Goal: Task Accomplishment & Management: Complete application form

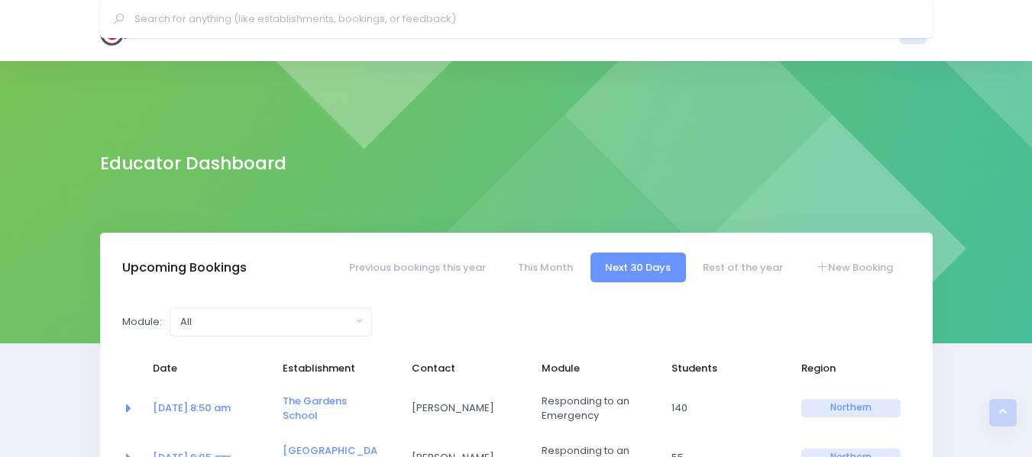
select select "5"
click at [126, 32] on img at bounding box center [122, 30] width 44 height 31
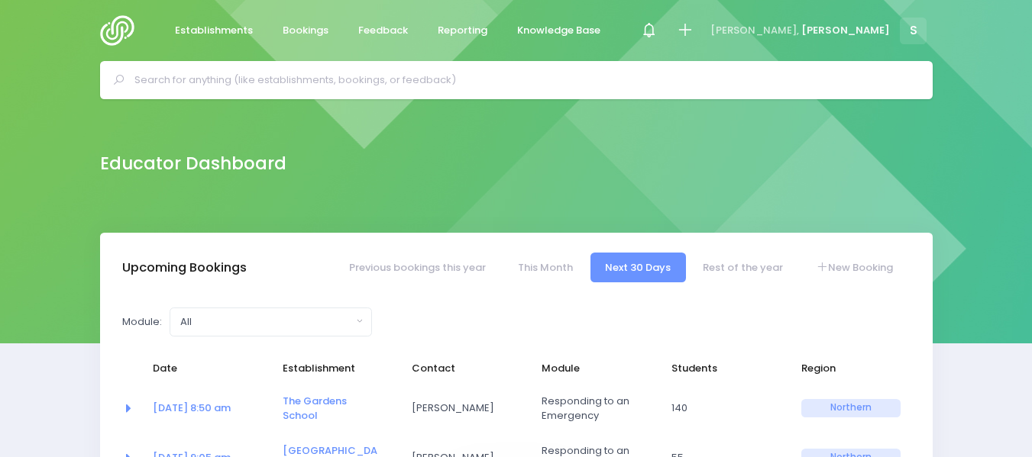
select select "5"
click at [247, 82] on input "text" at bounding box center [522, 80] width 777 height 23
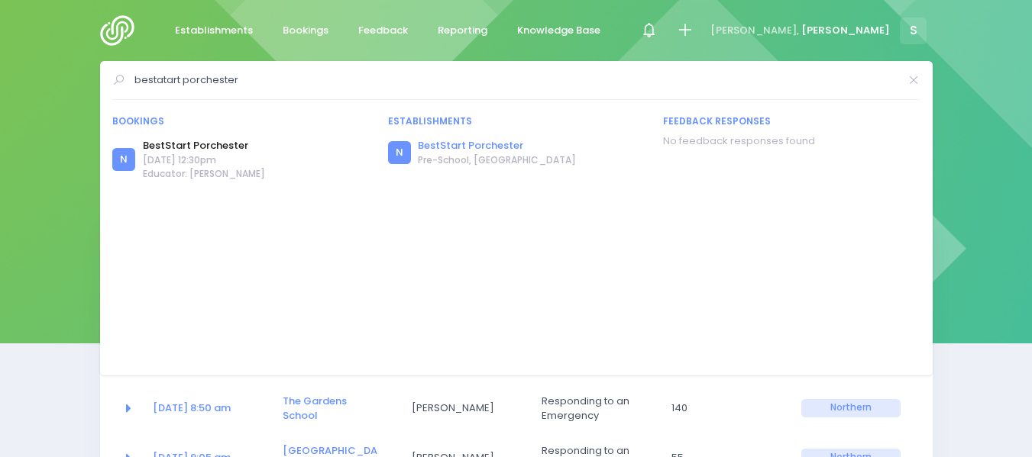
type input "bestatart porchester"
click at [457, 143] on link "BestStart Porchester" at bounding box center [497, 145] width 158 height 15
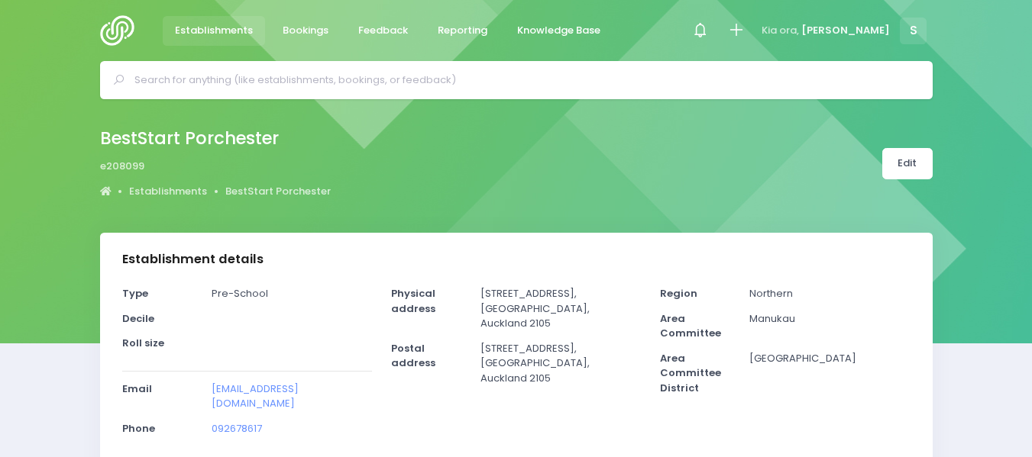
select select "5"
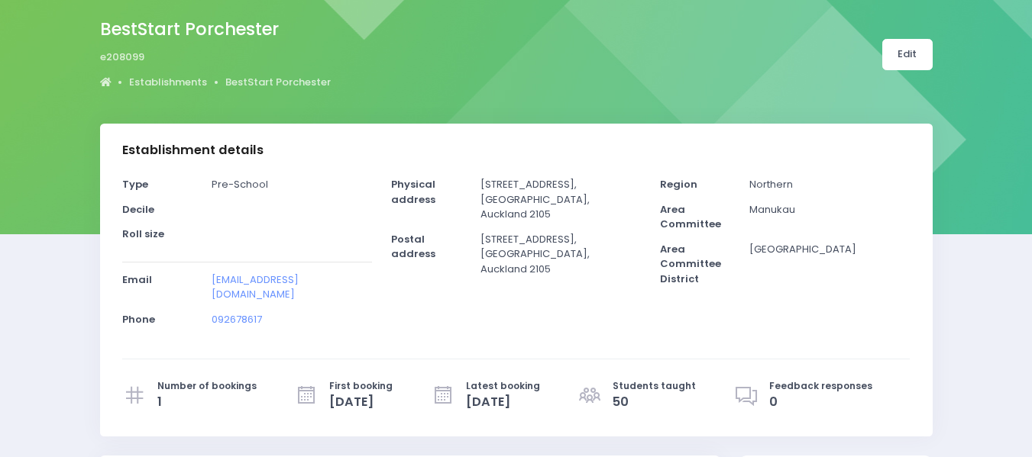
scroll to position [47, 0]
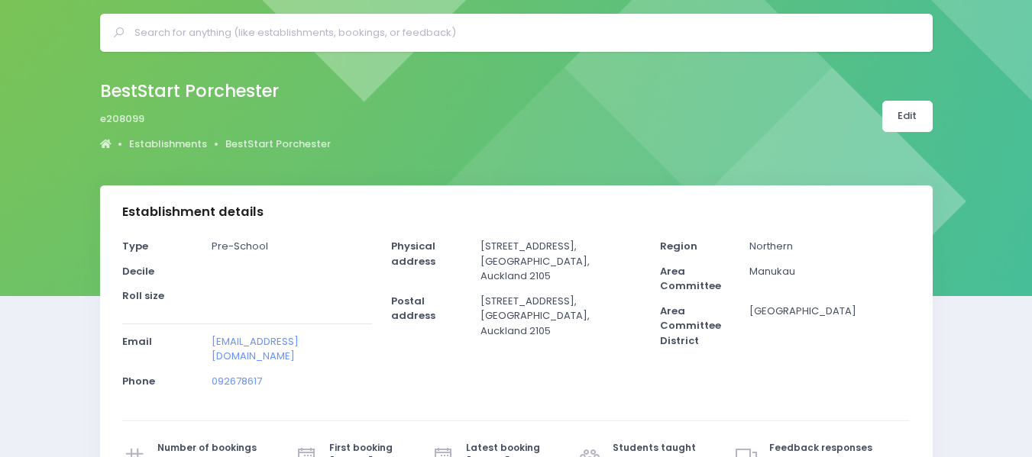
click at [178, 27] on input "text" at bounding box center [522, 32] width 777 height 23
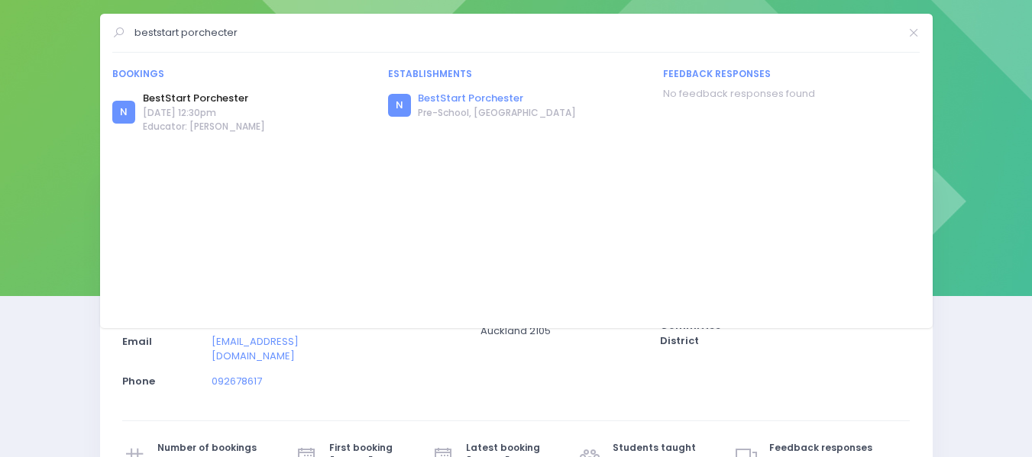
type input "beststart porchecter"
click at [445, 94] on link "BestStart Porchester" at bounding box center [497, 98] width 158 height 15
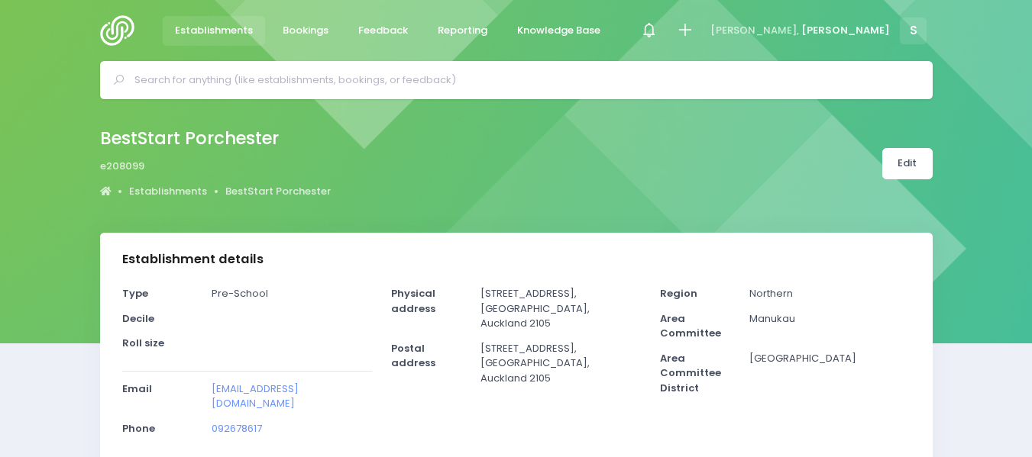
select select "5"
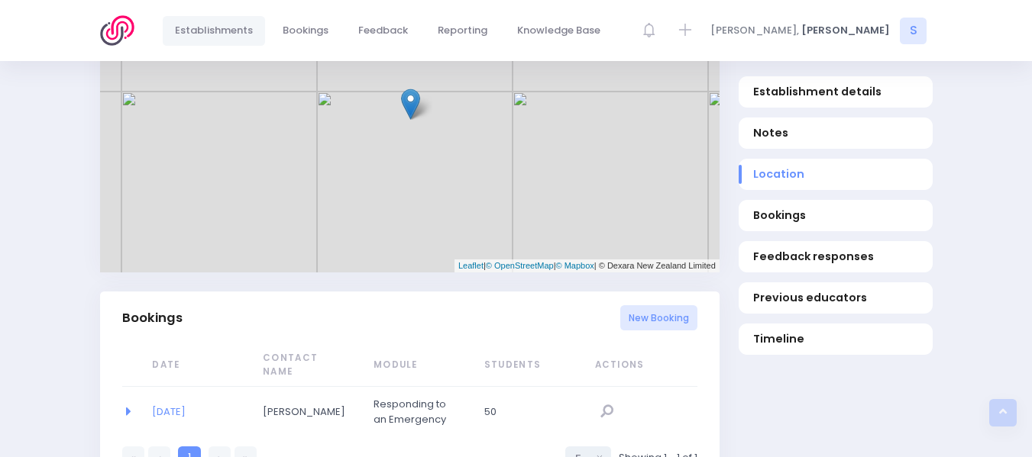
scroll to position [773, 0]
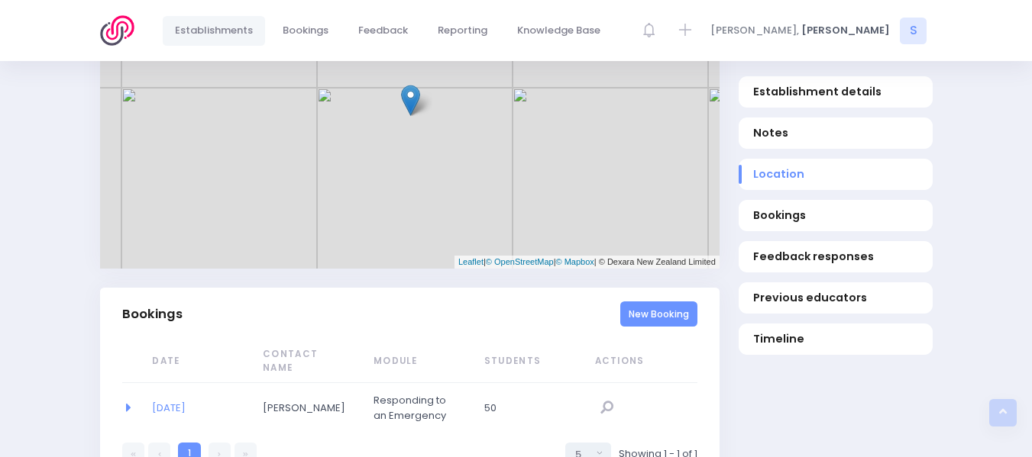
click at [671, 310] on link "New Booking" at bounding box center [658, 314] width 77 height 25
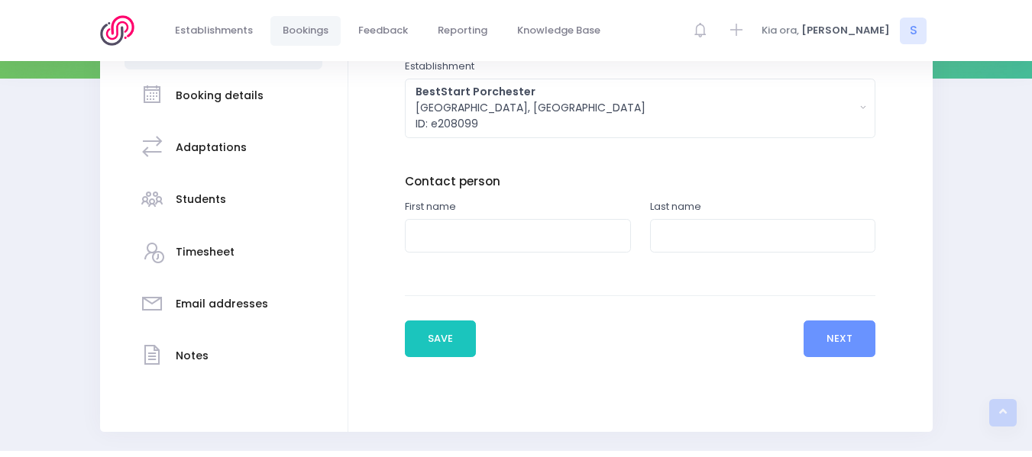
scroll to position [272, 0]
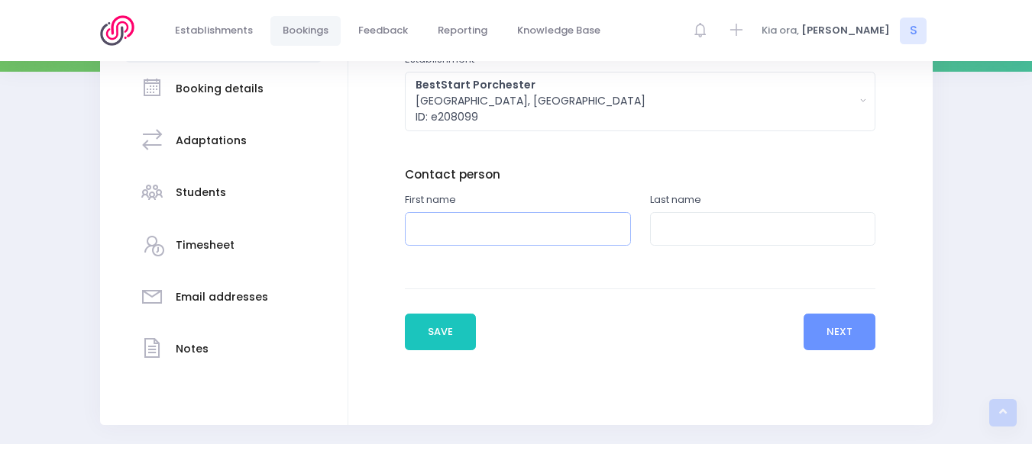
click at [430, 223] on input "text" at bounding box center [518, 229] width 226 height 34
type input "[PERSON_NAME]"
click at [683, 219] on input "text" at bounding box center [763, 229] width 226 height 34
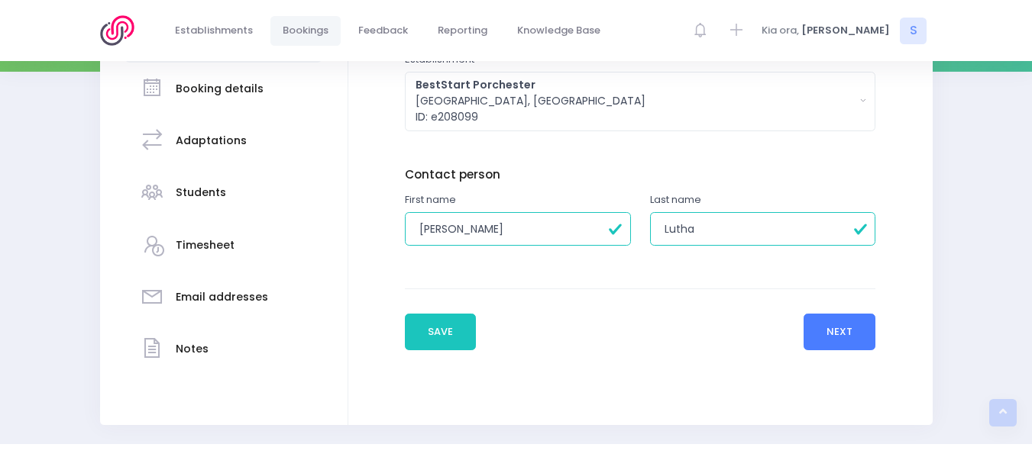
click at [841, 333] on button "Next" at bounding box center [839, 332] width 73 height 37
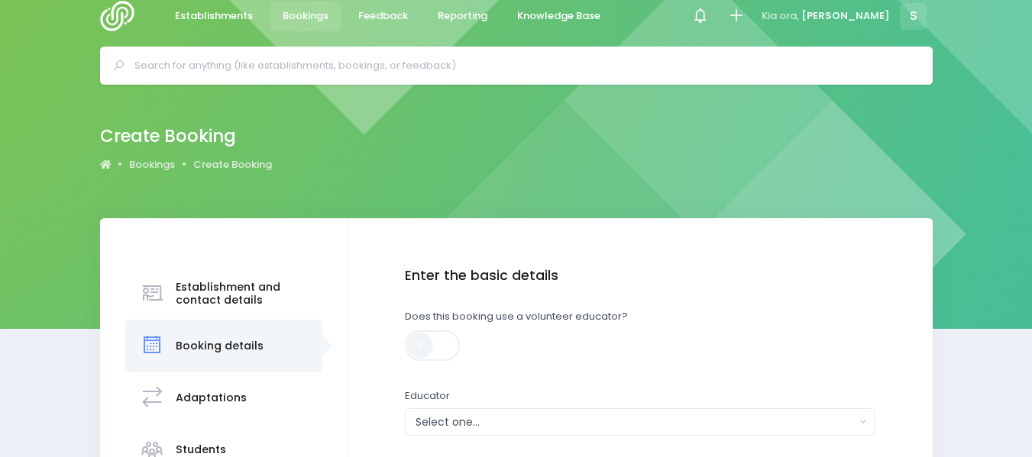
scroll to position [0, 0]
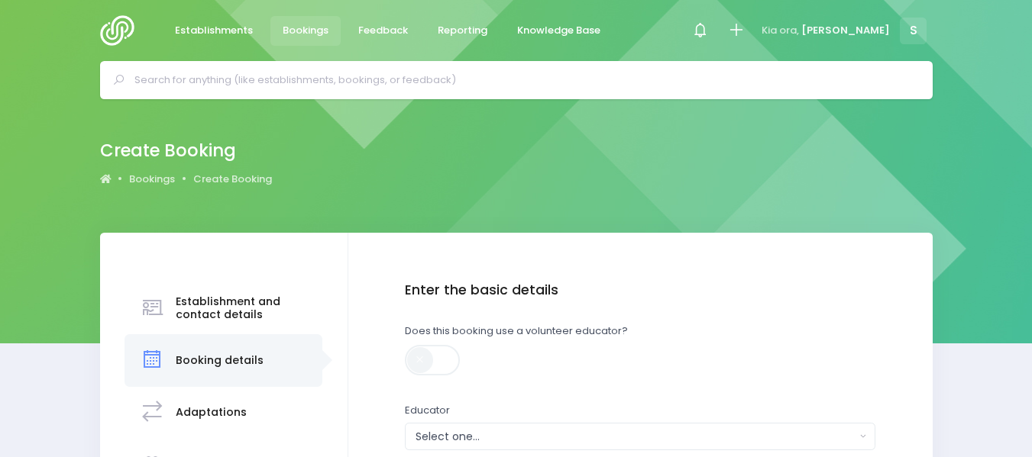
click at [234, 305] on h3 "Establishment and contact details" at bounding box center [242, 309] width 132 height 26
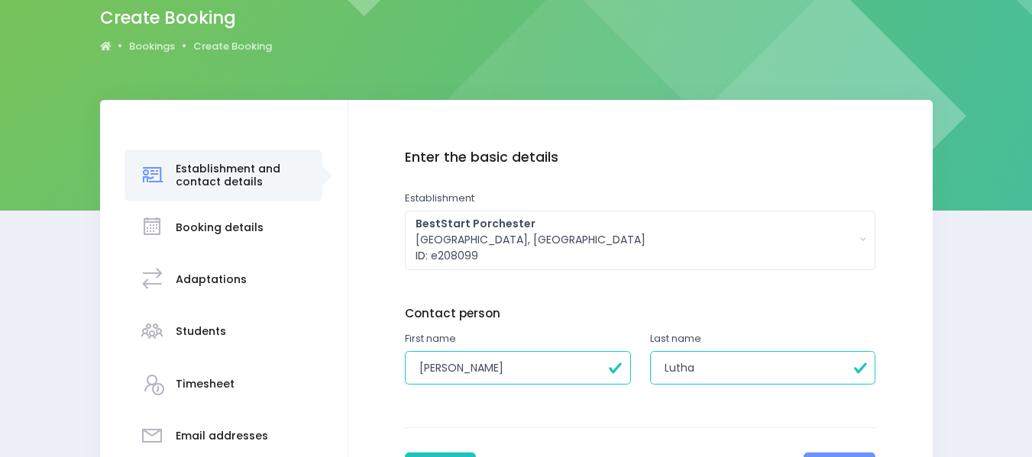
scroll to position [154, 0]
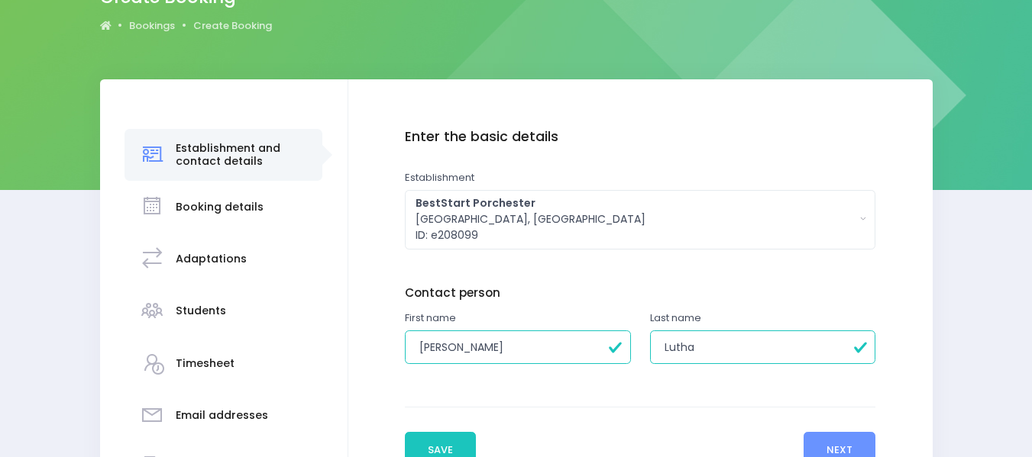
click at [688, 348] on input "Lutha" at bounding box center [763, 348] width 226 height 34
type input "[PERSON_NAME]"
click at [834, 444] on button "Next" at bounding box center [839, 450] width 73 height 37
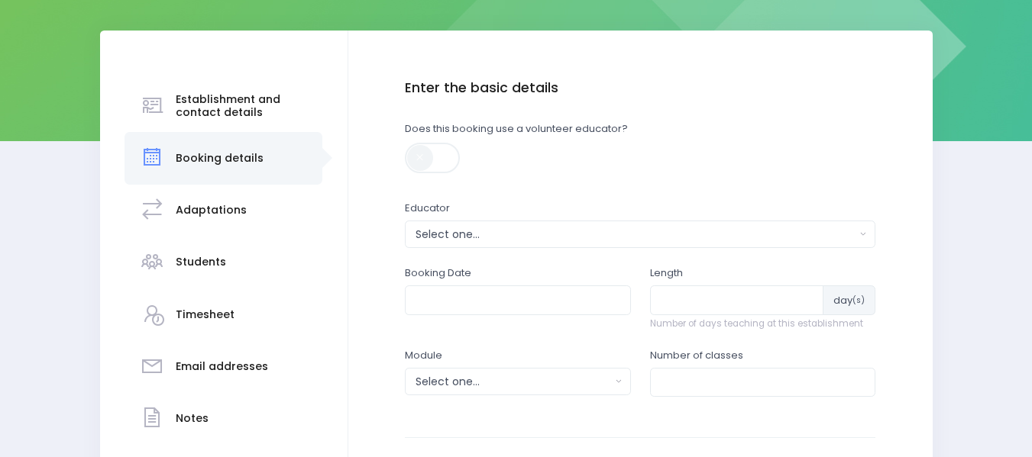
scroll to position [229, 0]
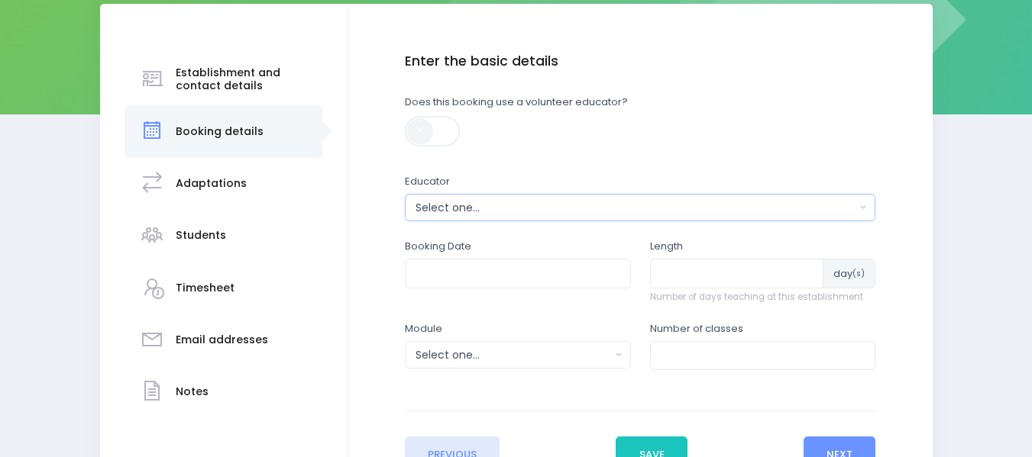
click at [453, 205] on div "Select one..." at bounding box center [635, 208] width 440 height 16
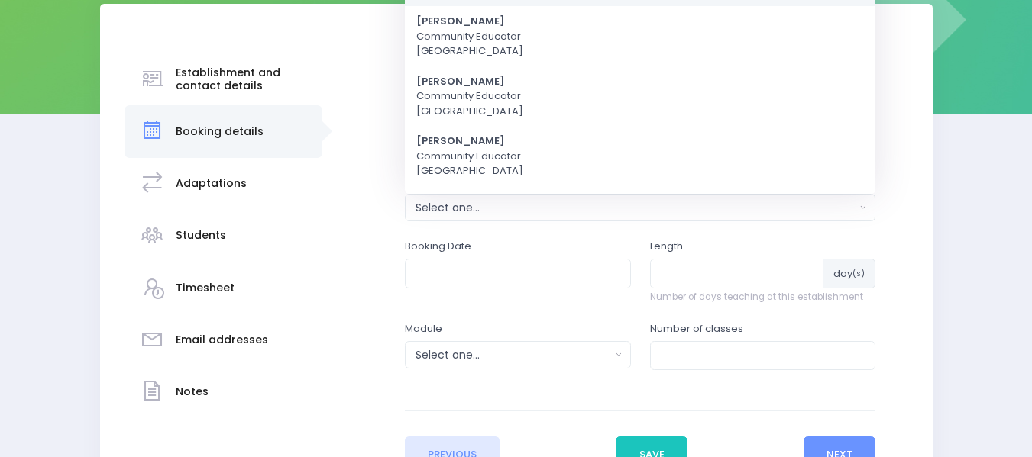
scroll to position [0, 0]
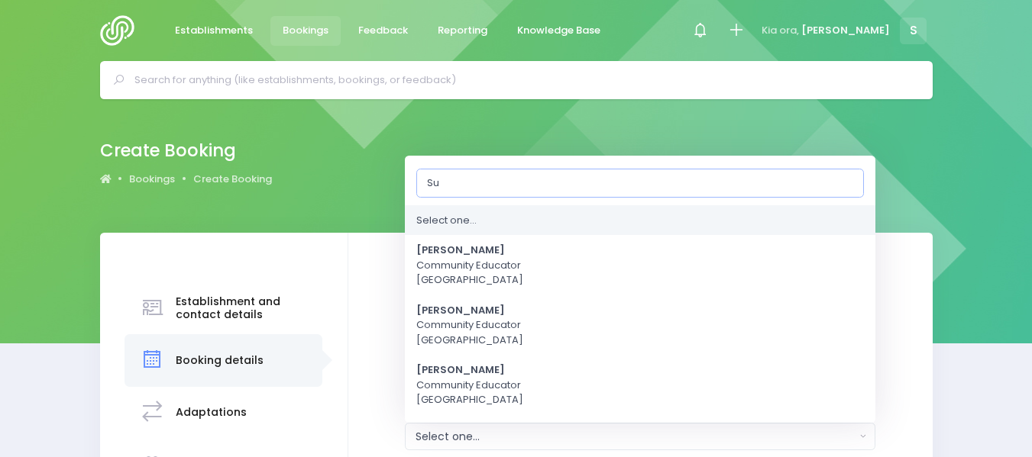
type input "[PERSON_NAME]"
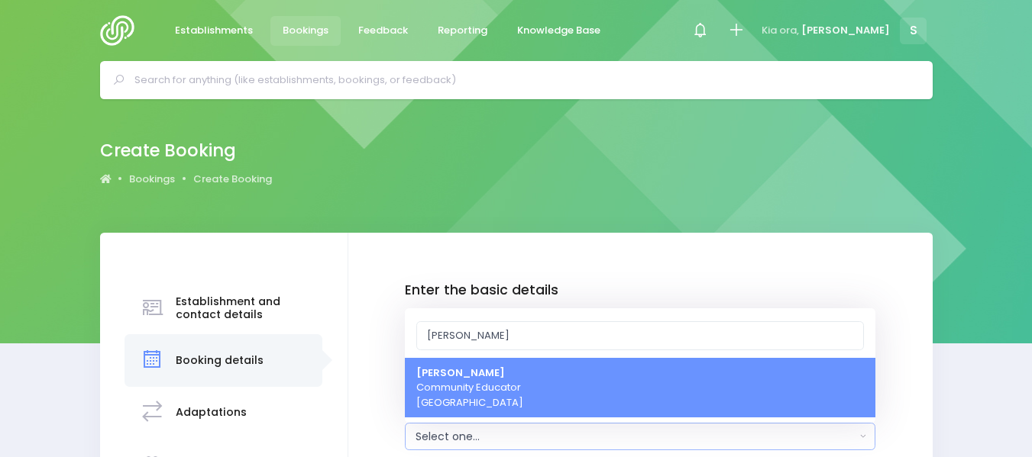
click at [473, 376] on span "Sue Lowry Community Educator Northern Region" at bounding box center [469, 388] width 107 height 45
select select "121363"
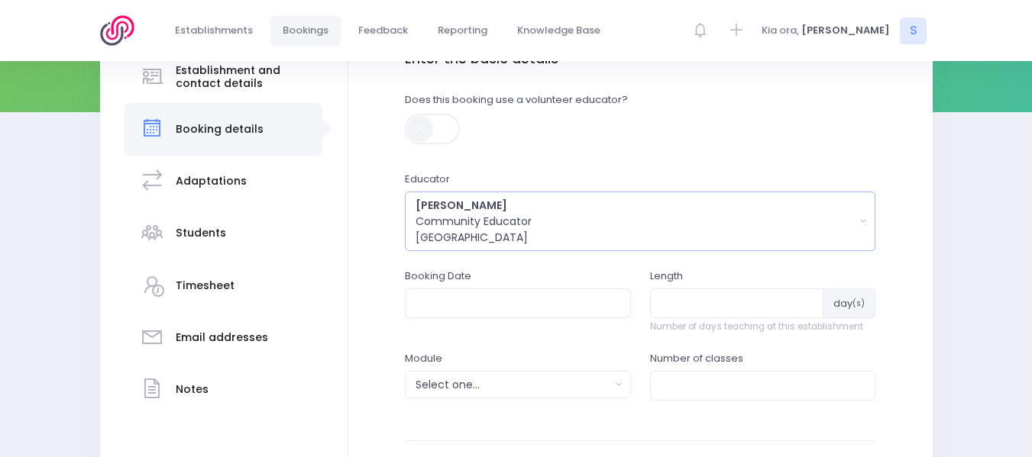
scroll to position [293, 0]
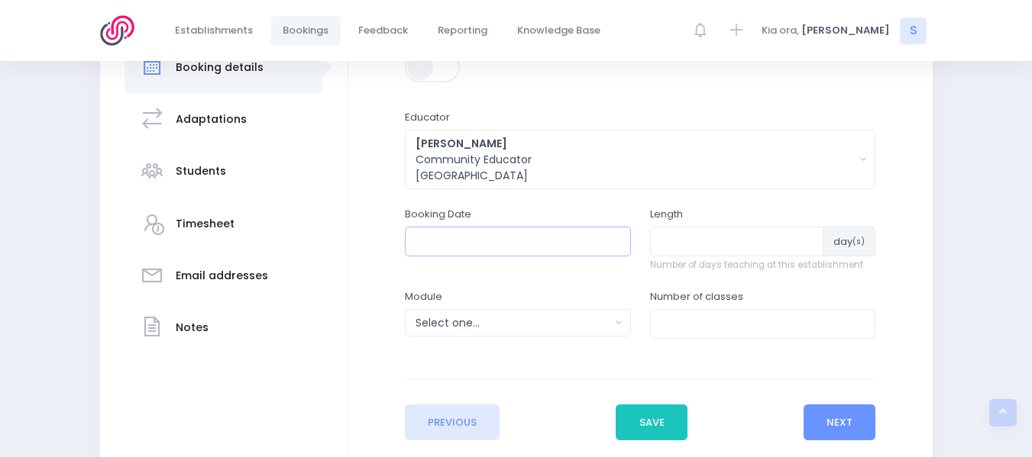
click at [429, 237] on input "text" at bounding box center [518, 241] width 226 height 29
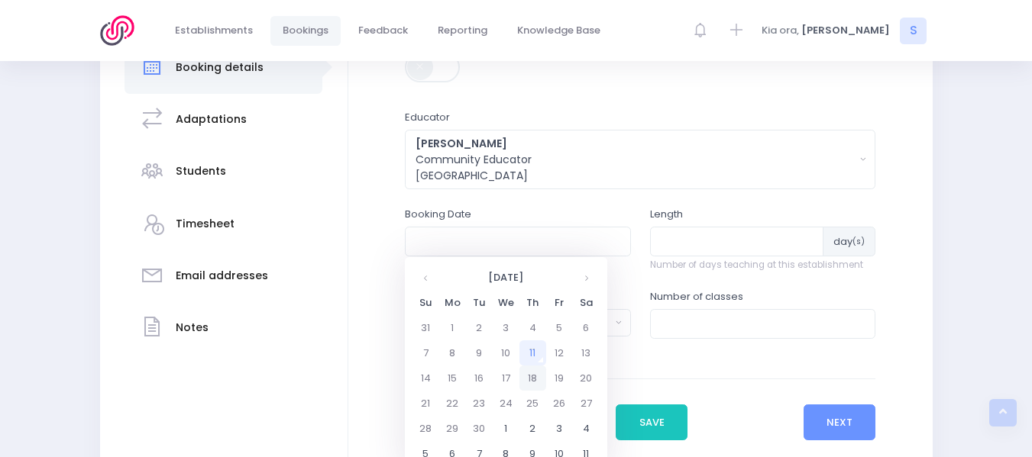
click at [535, 377] on td "18" at bounding box center [532, 378] width 27 height 25
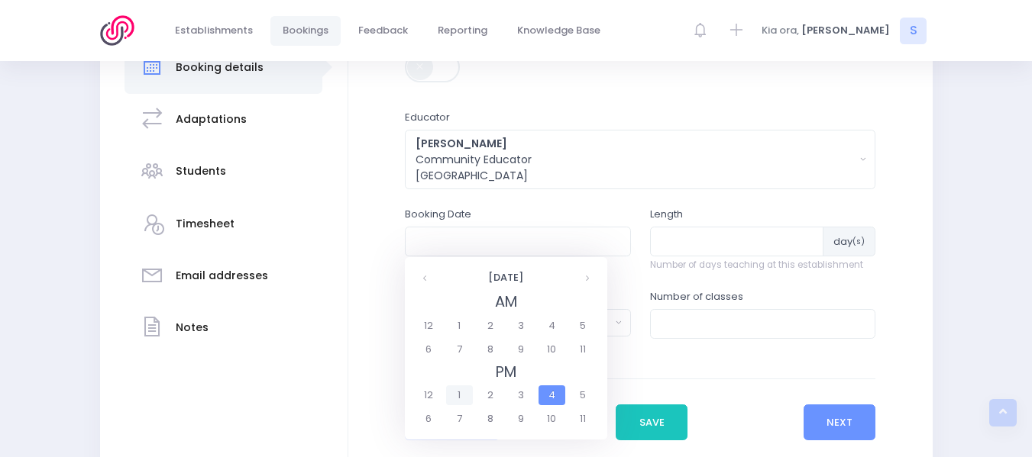
click at [455, 396] on span "1" at bounding box center [459, 396] width 27 height 20
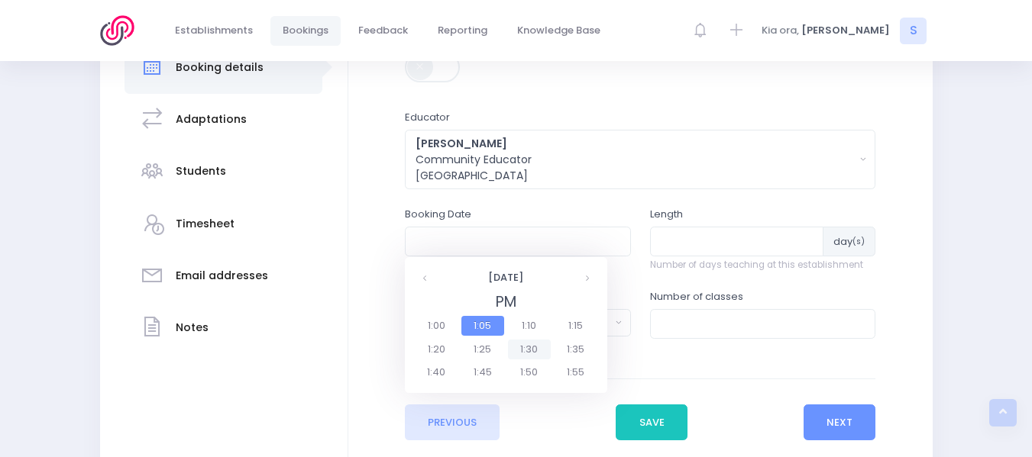
click at [528, 344] on span "1:30" at bounding box center [529, 350] width 43 height 20
type input "18/09/2025 01:30 PM"
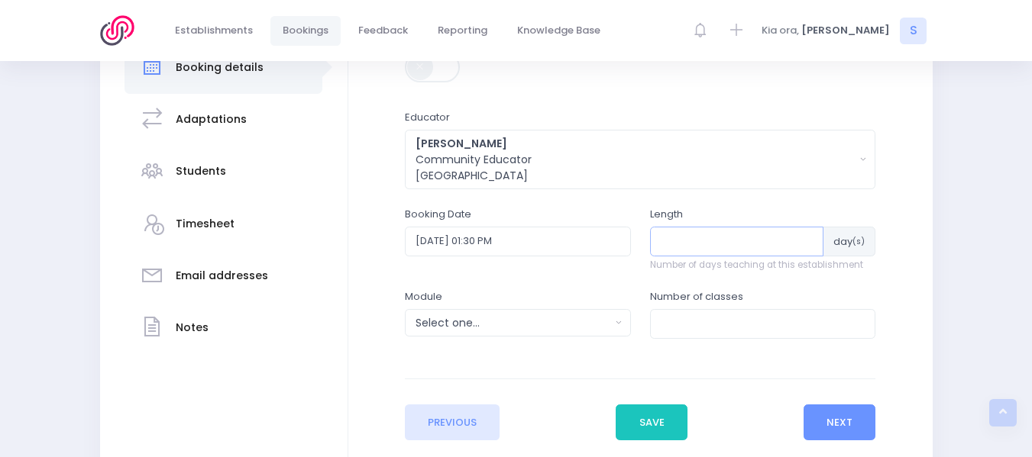
click at [703, 236] on input "number" at bounding box center [737, 241] width 174 height 29
type input "1"
click at [681, 321] on input "number" at bounding box center [763, 323] width 226 height 29
type input "1"
click at [545, 318] on div "Select one..." at bounding box center [512, 323] width 195 height 16
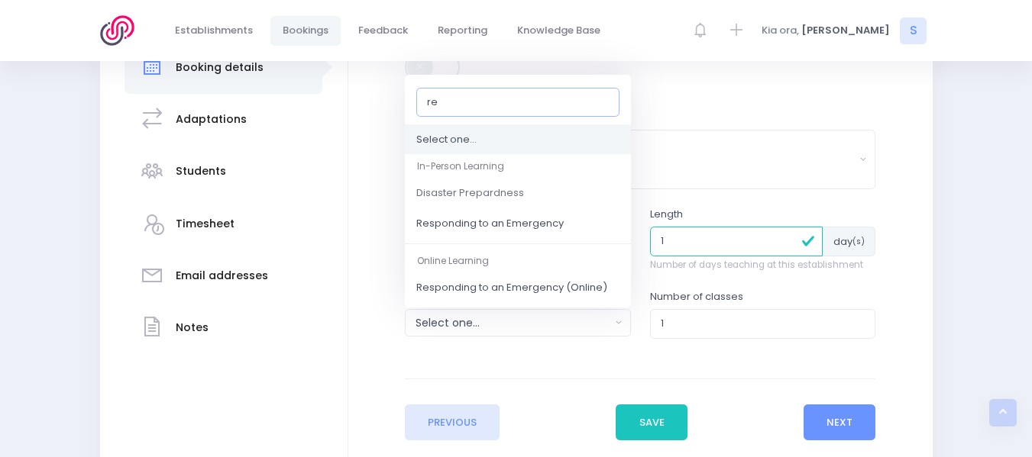
type input "res"
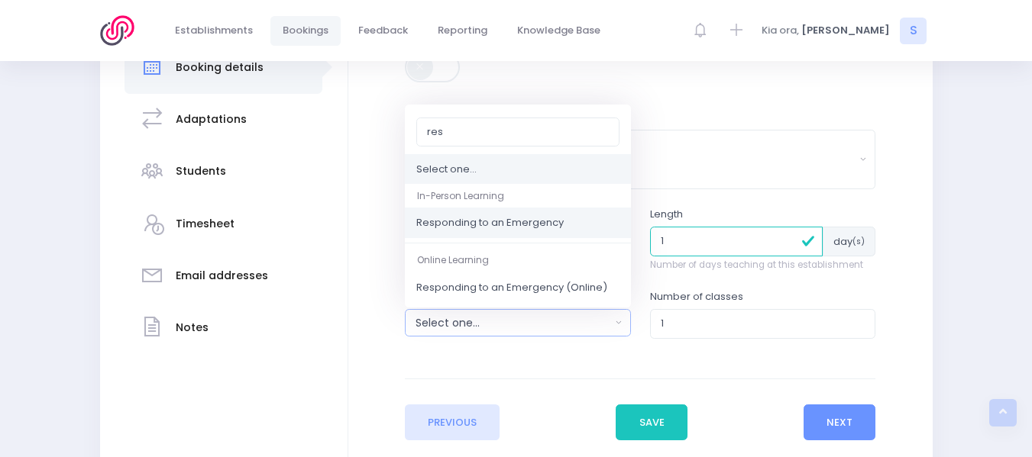
click at [499, 222] on span "Responding to an Emergency" at bounding box center [489, 223] width 147 height 15
select select "Responding to an Emergency"
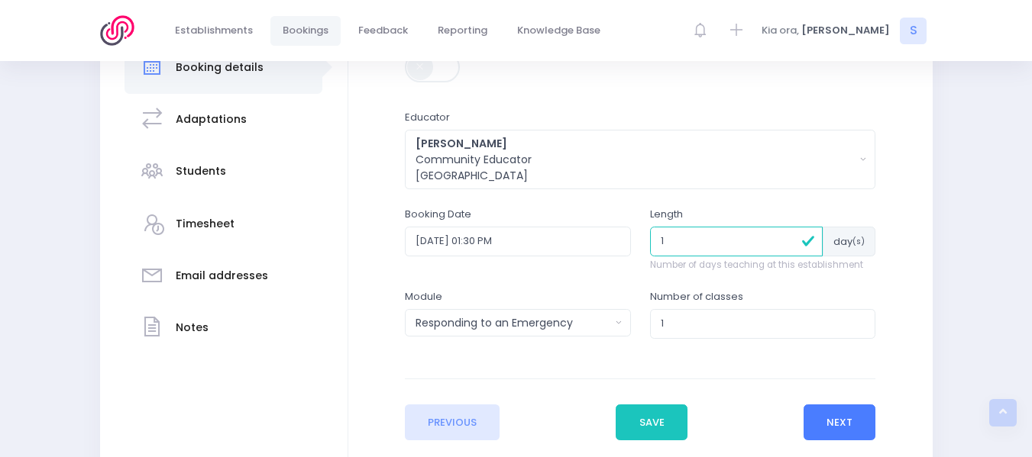
click at [831, 418] on button "Next" at bounding box center [839, 423] width 73 height 37
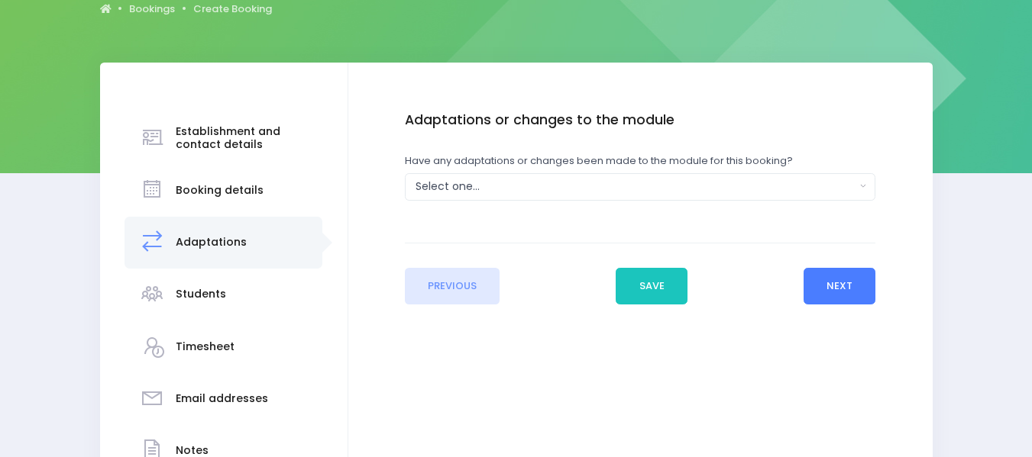
scroll to position [183, 0]
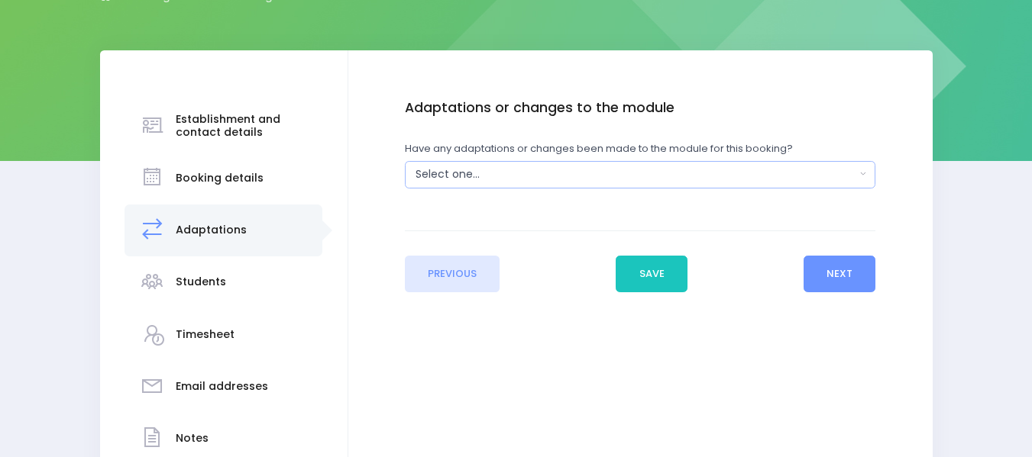
click at [861, 176] on button "Select one..." at bounding box center [640, 174] width 470 height 27
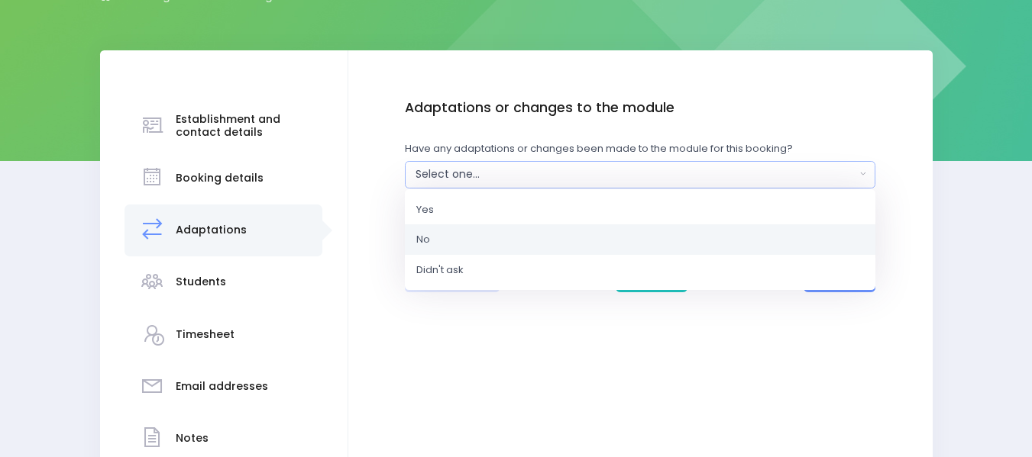
click at [451, 241] on link "No" at bounding box center [640, 240] width 470 height 31
select select "No"
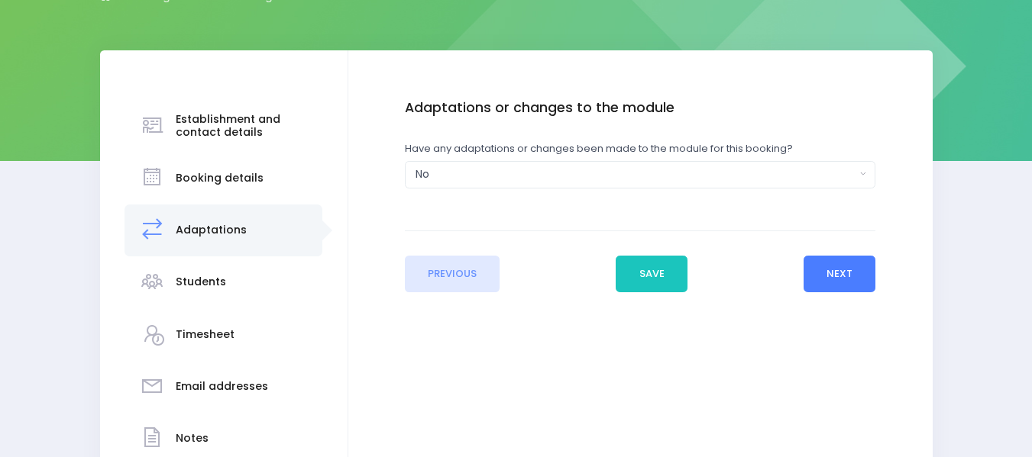
click at [823, 274] on button "Next" at bounding box center [839, 274] width 73 height 37
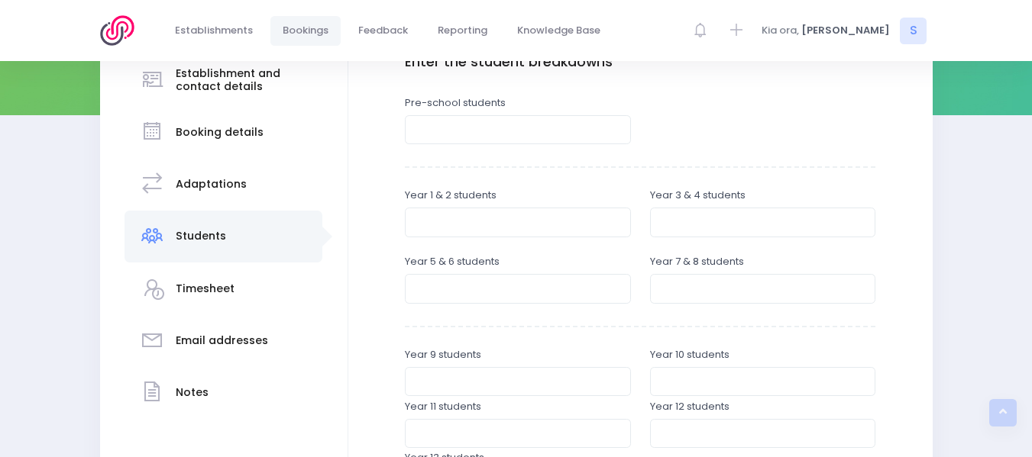
scroll to position [230, 0]
click at [438, 128] on input "number" at bounding box center [518, 128] width 226 height 29
type input "30"
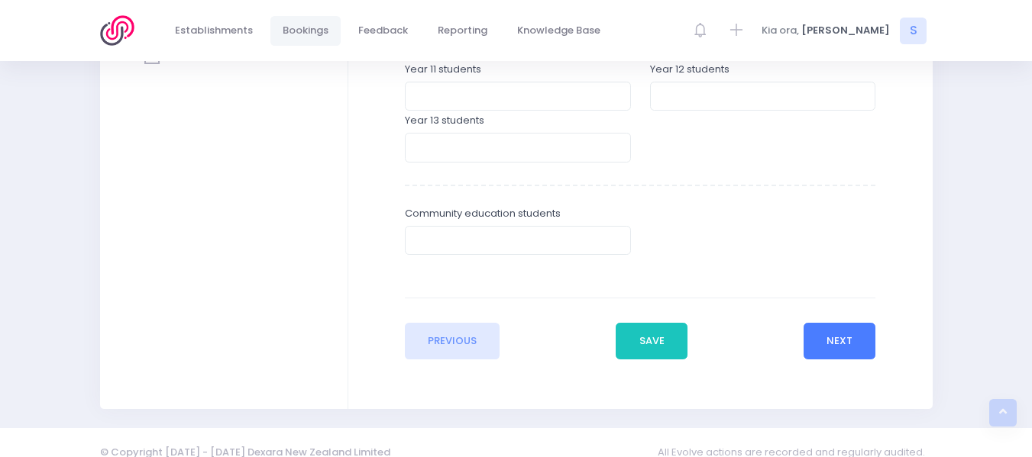
click at [855, 329] on button "Next" at bounding box center [839, 341] width 73 height 37
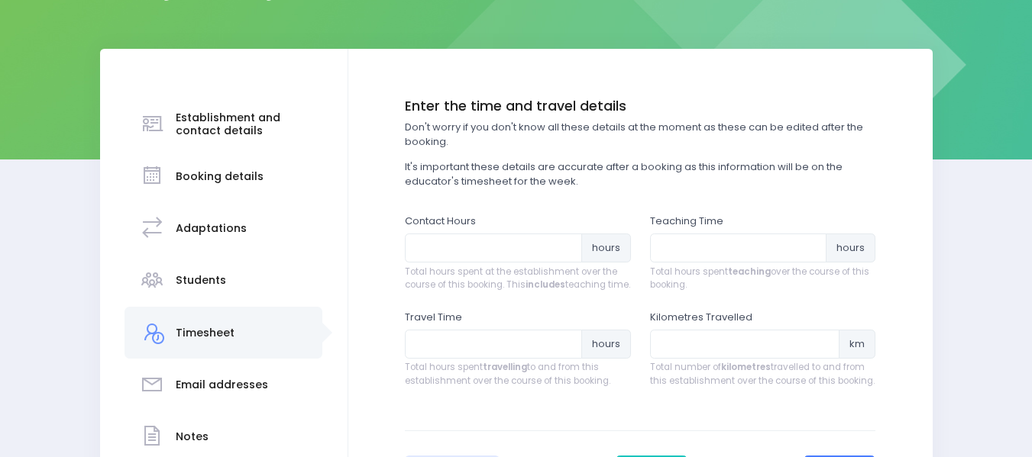
scroll to position [187, 0]
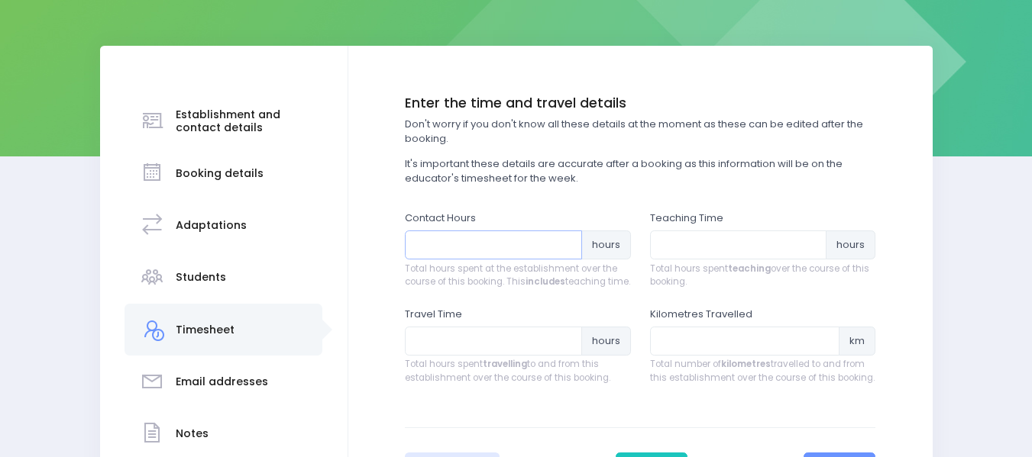
click at [461, 239] on input "number" at bounding box center [493, 245] width 177 height 29
type input "1.25"
click at [703, 239] on input "number" at bounding box center [738, 245] width 177 height 29
type input "1"
click at [475, 349] on input "number" at bounding box center [493, 341] width 177 height 29
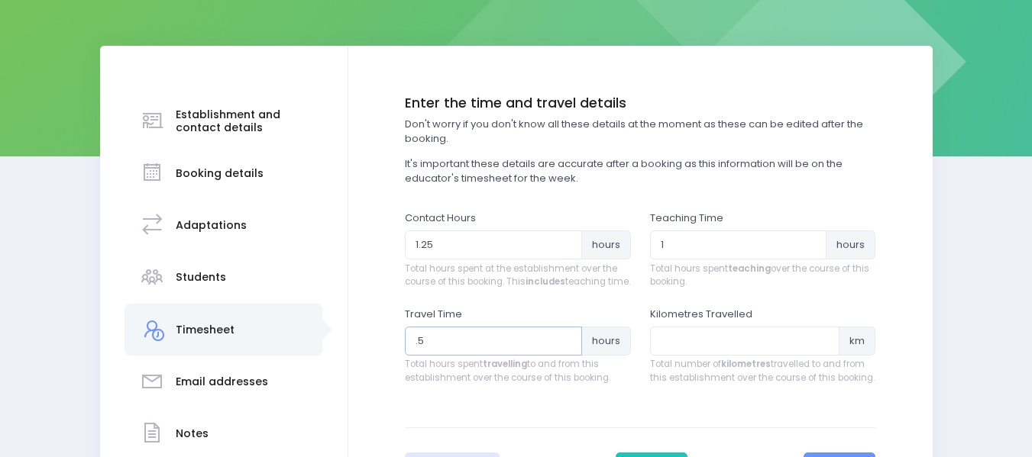
click at [415, 356] on input ".5" at bounding box center [493, 341] width 177 height 29
type input "0.5"
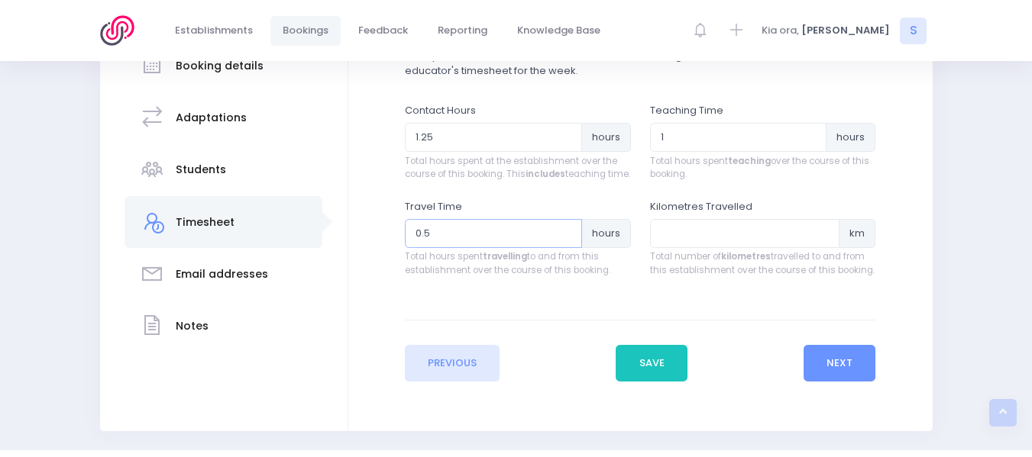
scroll to position [351, 0]
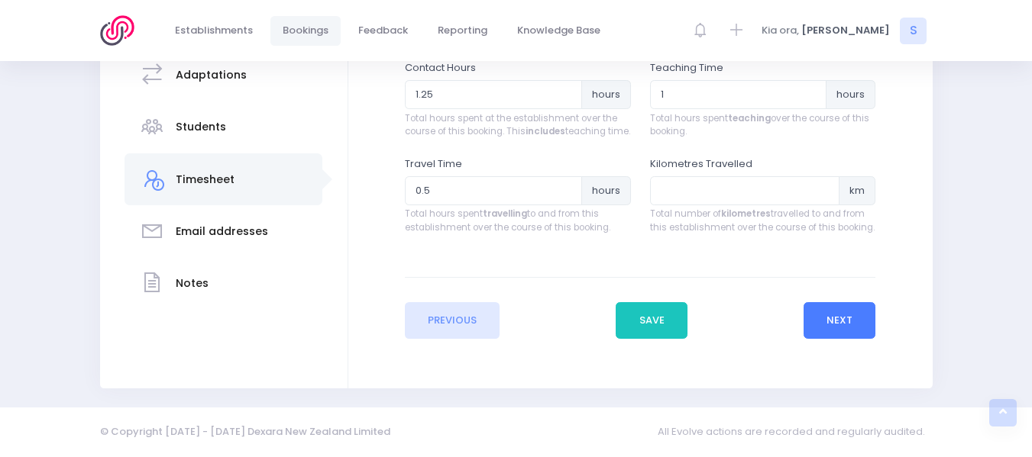
click at [835, 326] on button "Next" at bounding box center [839, 320] width 73 height 37
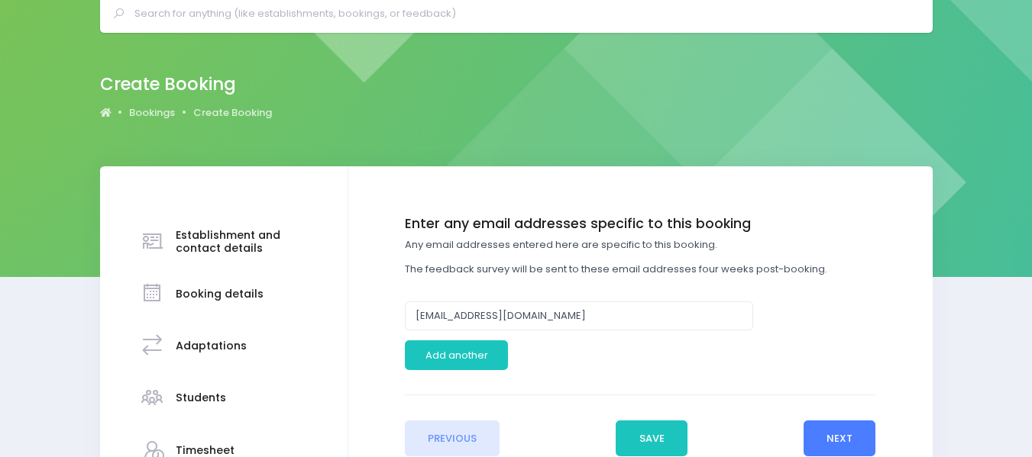
scroll to position [105, 0]
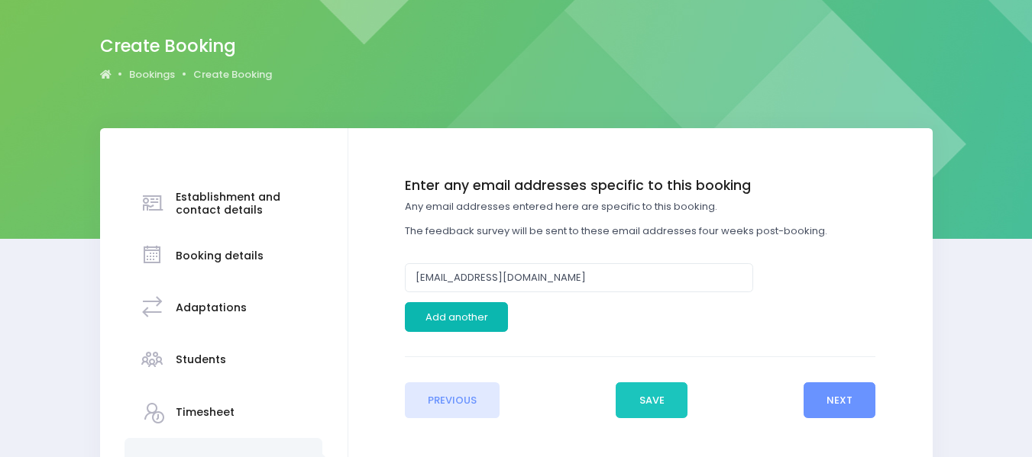
click at [448, 318] on button "Add another" at bounding box center [456, 316] width 103 height 29
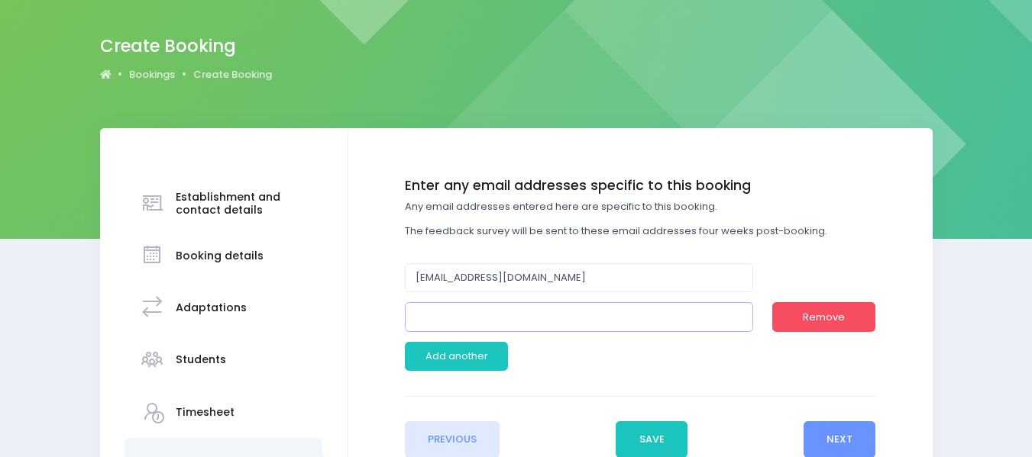
click at [444, 319] on input "email" at bounding box center [579, 316] width 348 height 29
type input "gurpreet.luthra@best-start.org"
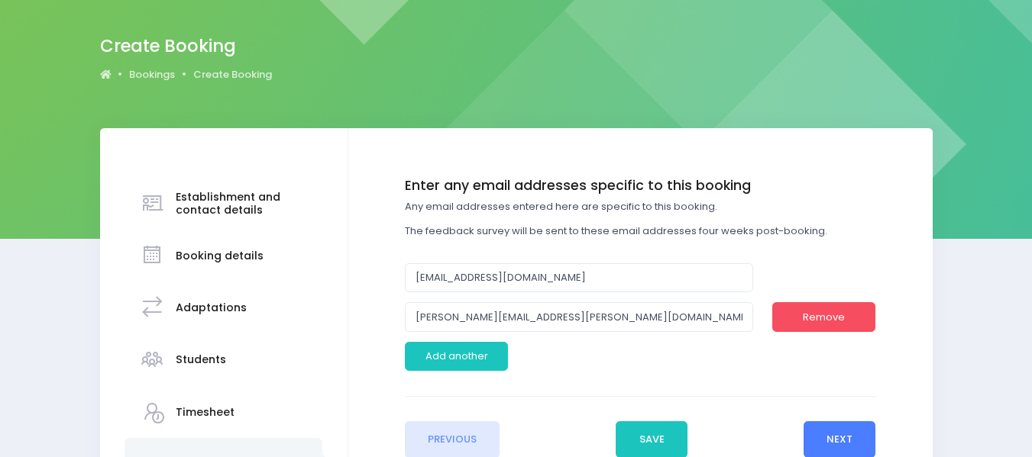
click at [838, 444] on button "Next" at bounding box center [839, 440] width 73 height 37
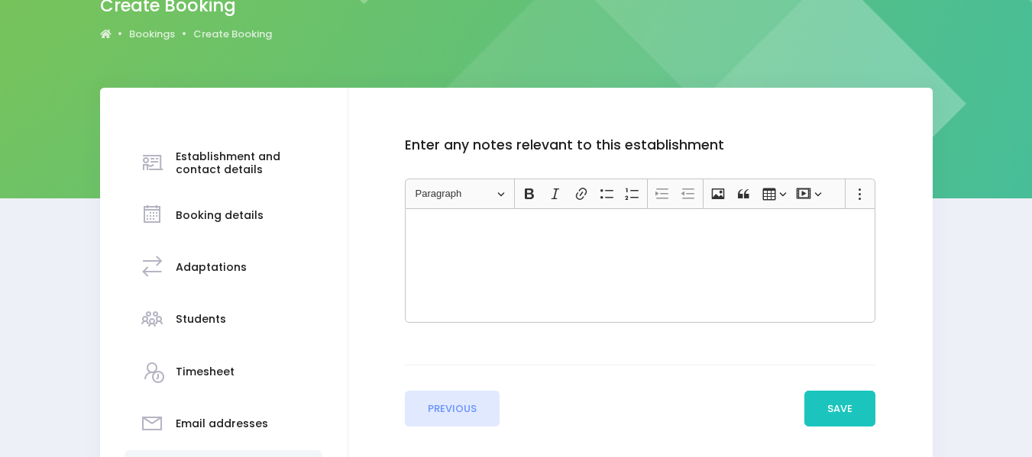
scroll to position [218, 0]
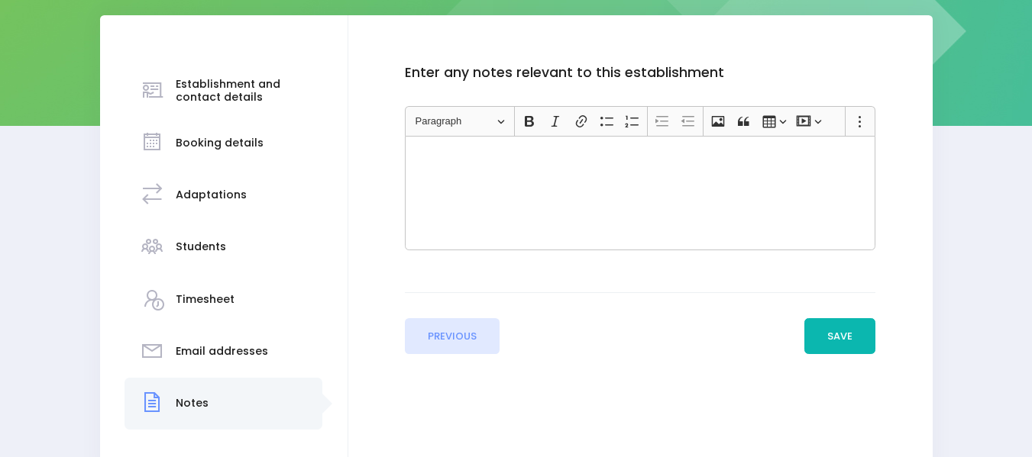
click at [857, 340] on button "Save" at bounding box center [840, 336] width 72 height 37
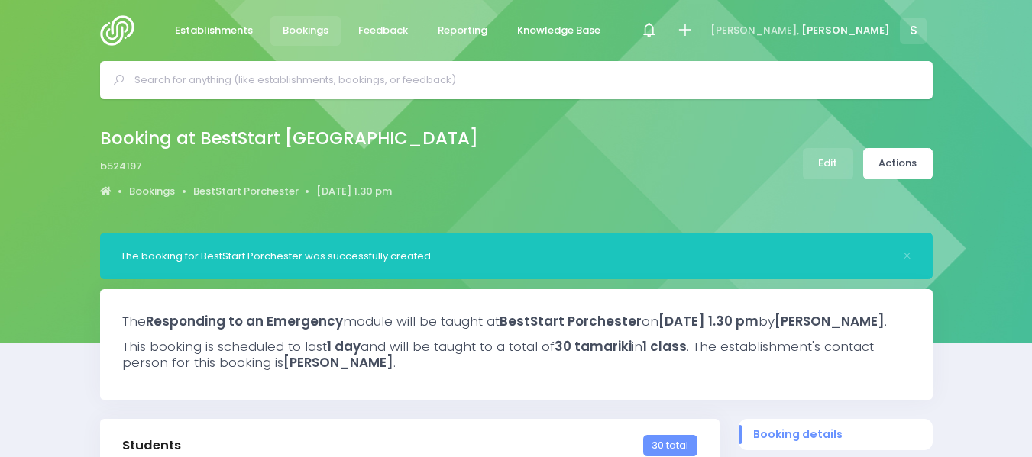
select select "5"
click at [910, 170] on link "Actions" at bounding box center [897, 163] width 69 height 31
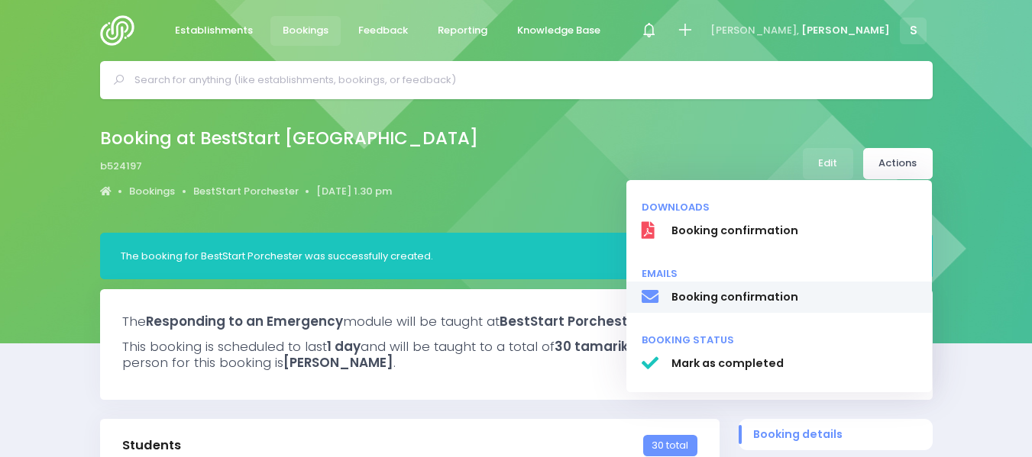
click at [704, 292] on span "Booking confirmation" at bounding box center [794, 297] width 246 height 16
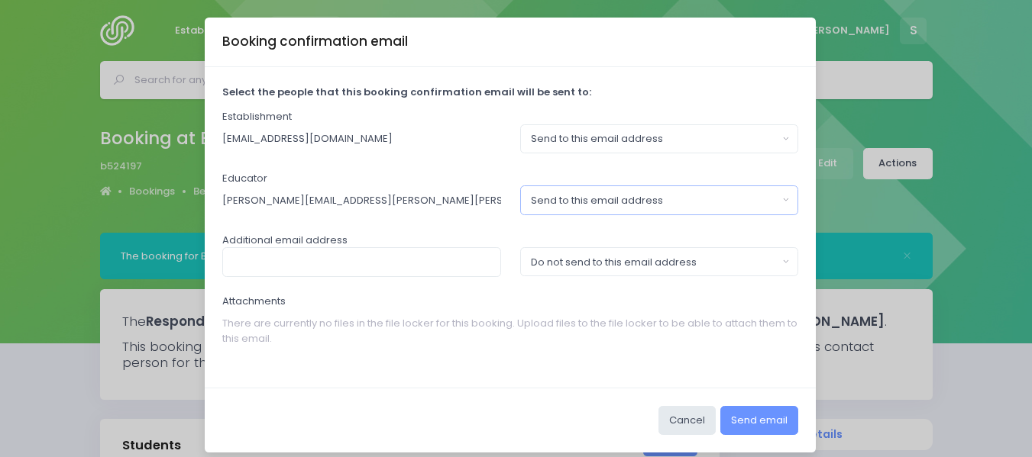
click at [778, 193] on button "Send to this email address" at bounding box center [659, 200] width 279 height 29
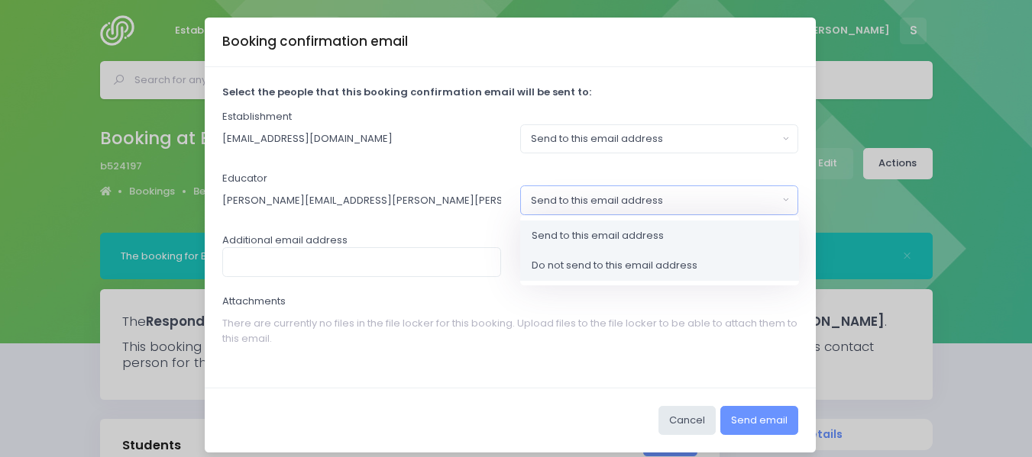
click at [579, 267] on span "Do not send to this email address" at bounding box center [615, 265] width 166 height 15
select select "no_email"
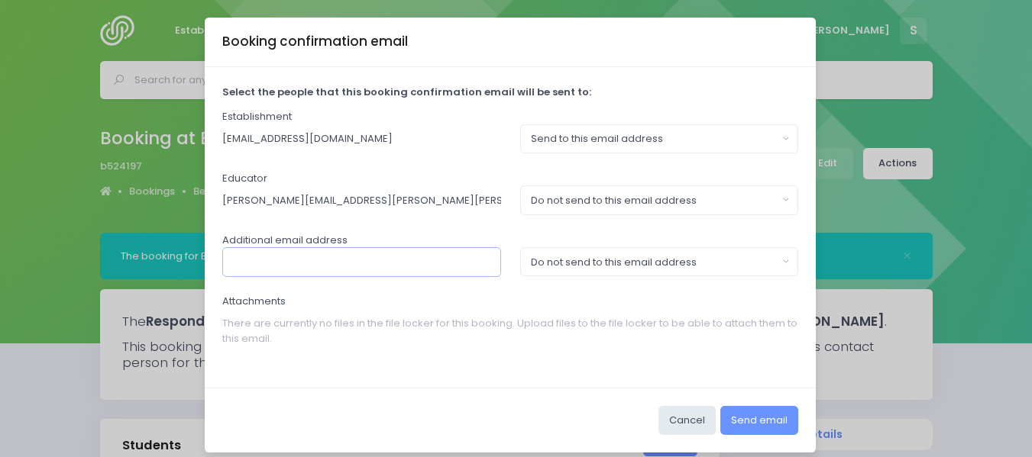
click at [329, 257] on input "text" at bounding box center [361, 261] width 279 height 29
type input "gurpreet.luthra@best-start.org.nz"
click at [780, 258] on button "Do not send to this email address" at bounding box center [659, 261] width 279 height 29
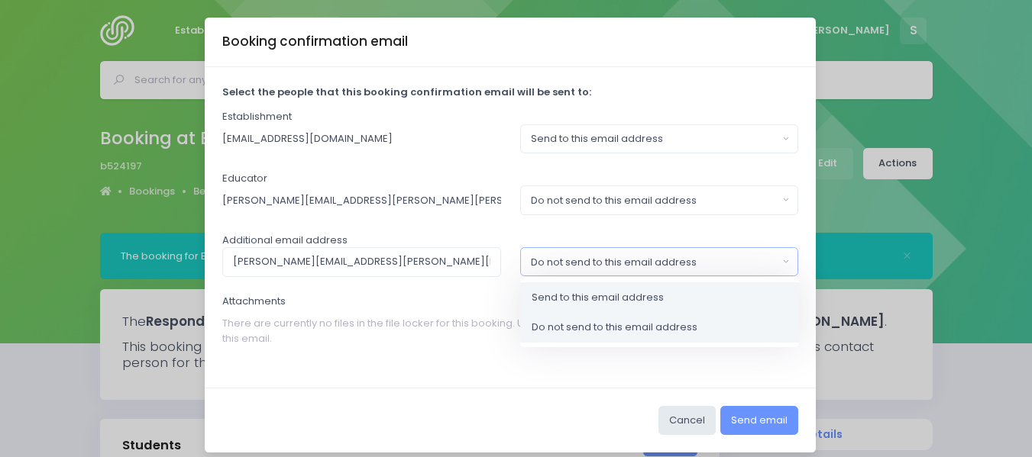
click at [596, 299] on span "Send to this email address" at bounding box center [598, 297] width 132 height 15
select select "send"
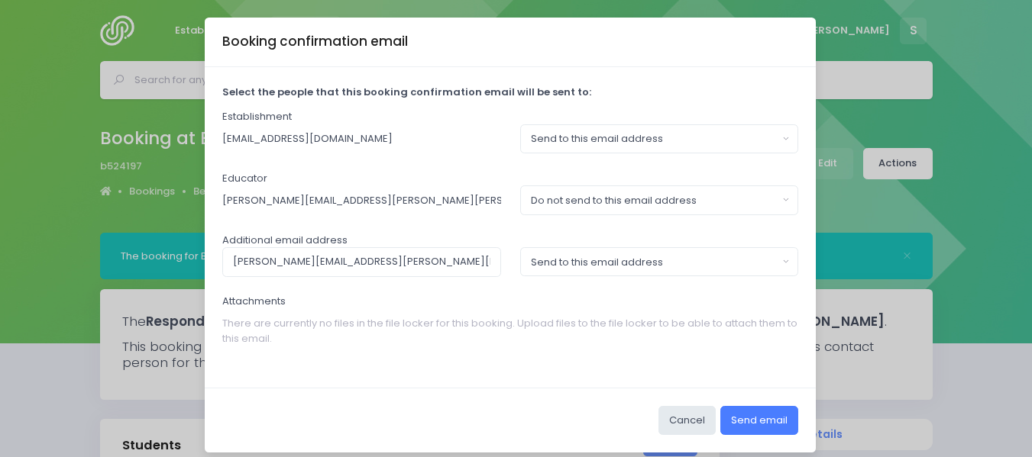
click at [745, 429] on button "Send email" at bounding box center [759, 420] width 78 height 29
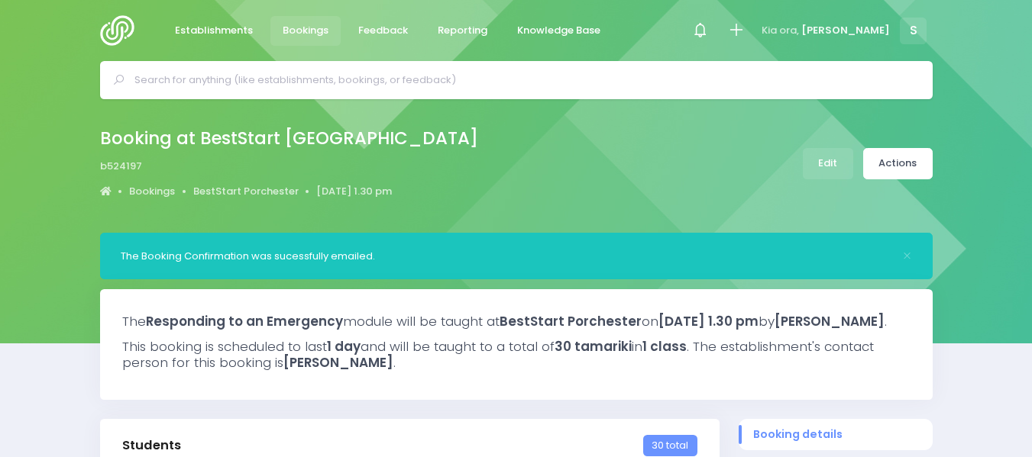
select select "5"
click at [170, 78] on input "text" at bounding box center [522, 80] width 777 height 23
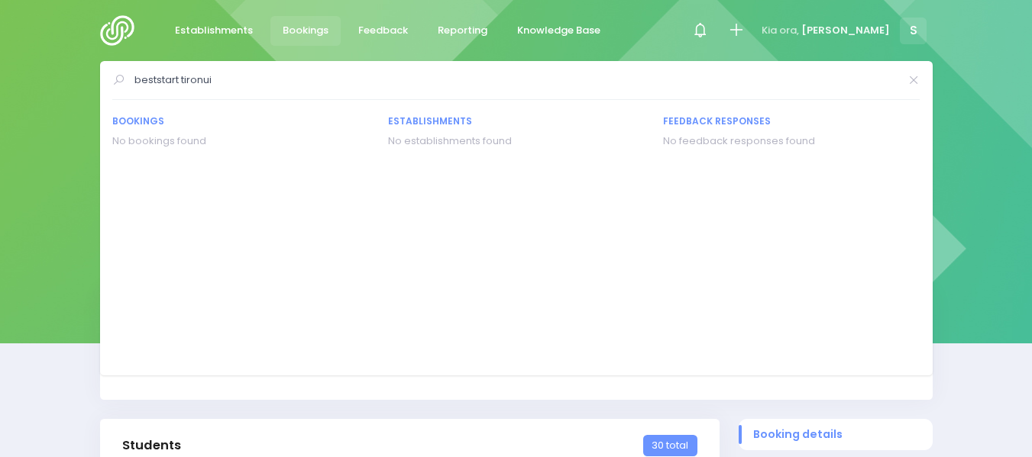
click at [182, 76] on input "beststart tironui" at bounding box center [516, 80] width 764 height 23
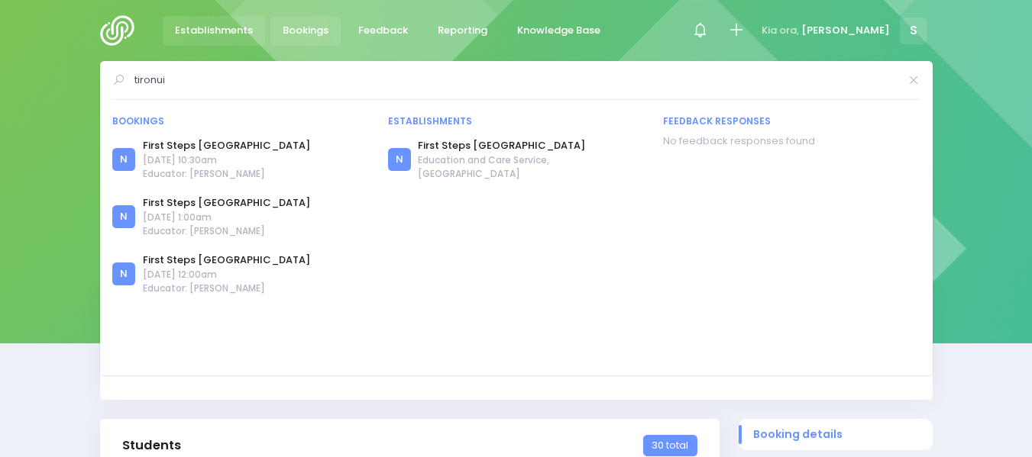
type input "tironui"
click at [223, 27] on span "Establishments" at bounding box center [214, 30] width 78 height 15
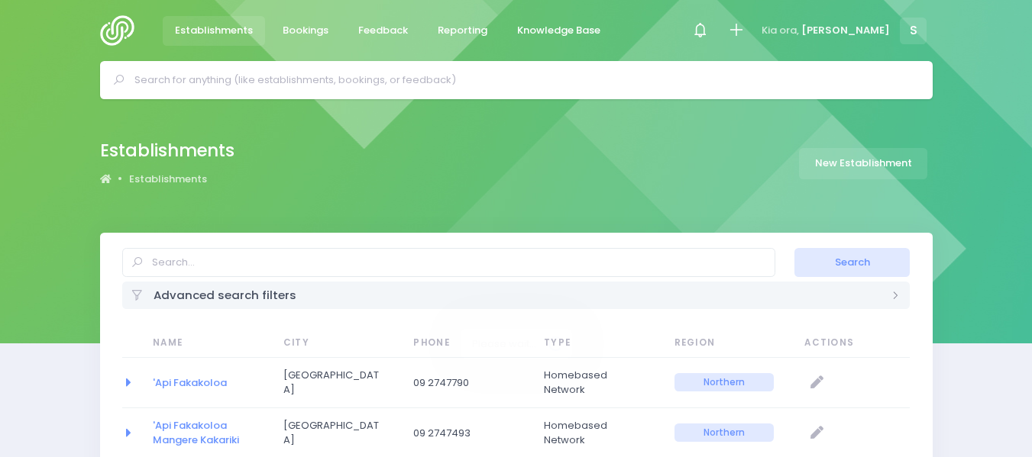
select select "20"
